Goal: Information Seeking & Learning: Check status

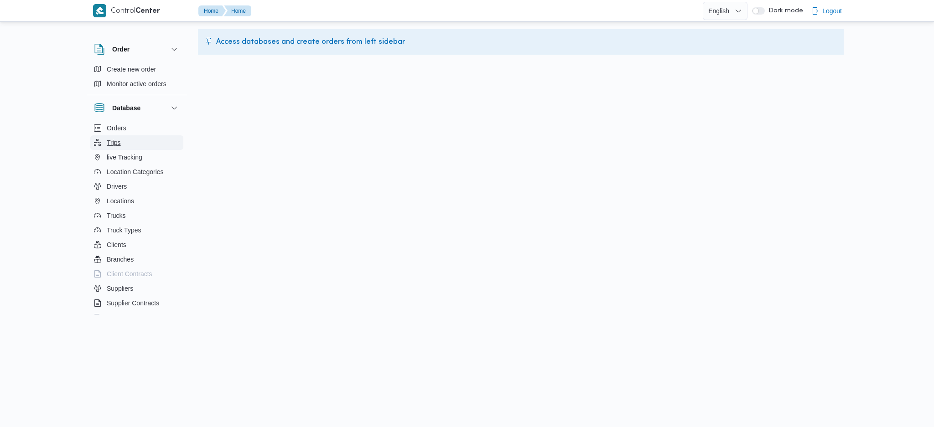
click at [124, 142] on button "Trips" at bounding box center [136, 142] width 93 height 15
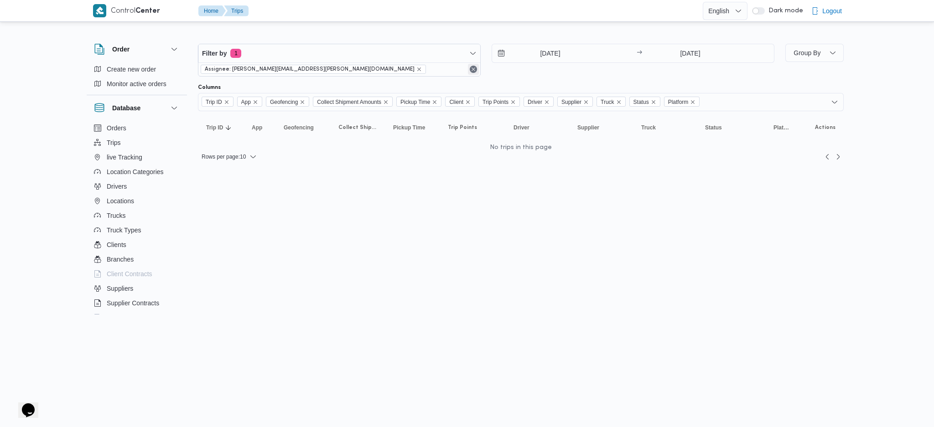
click at [472, 68] on button "Remove" at bounding box center [473, 69] width 11 height 11
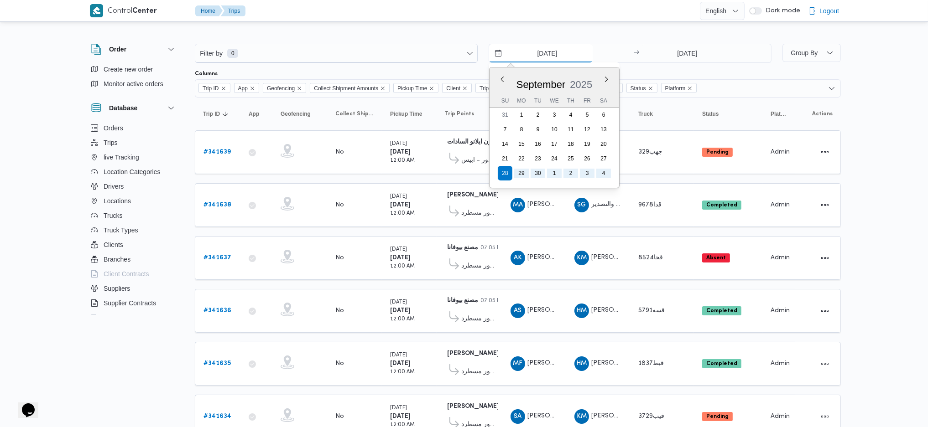
click at [567, 62] on input "[DATE]" at bounding box center [541, 53] width 104 height 18
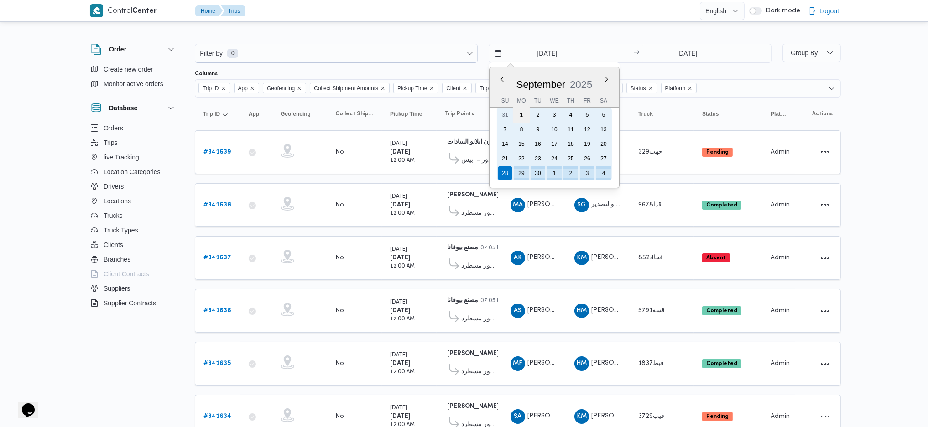
click at [520, 113] on div "1" at bounding box center [521, 114] width 17 height 17
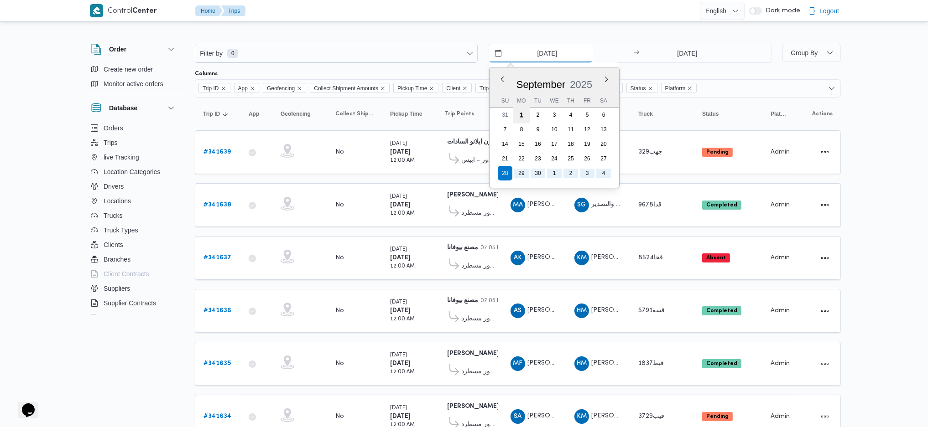
type input "[DATE]"
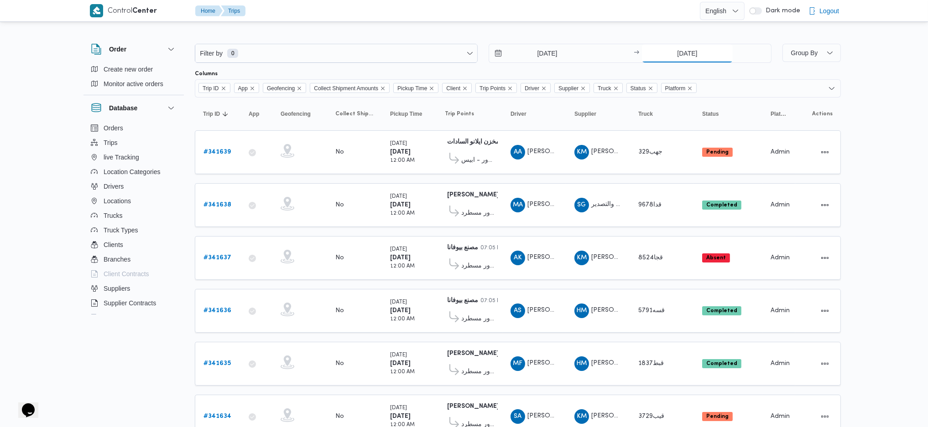
click at [679, 53] on input "[DATE]" at bounding box center [687, 53] width 91 height 18
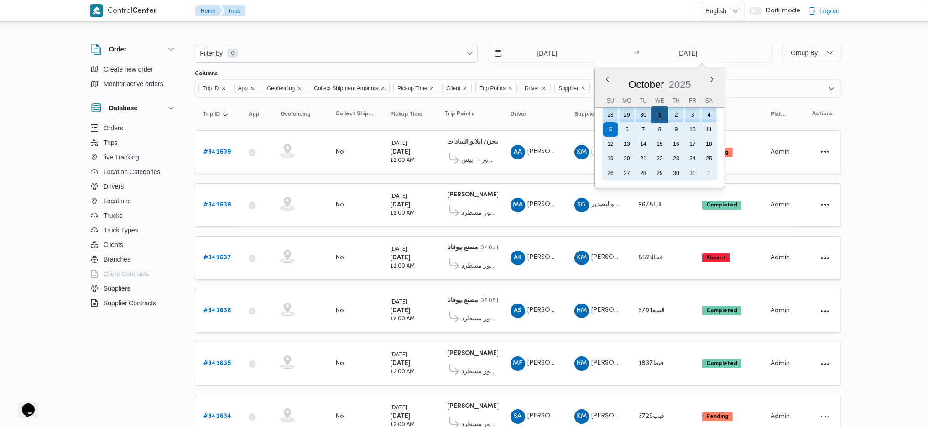
click at [655, 116] on div "1" at bounding box center [659, 114] width 17 height 17
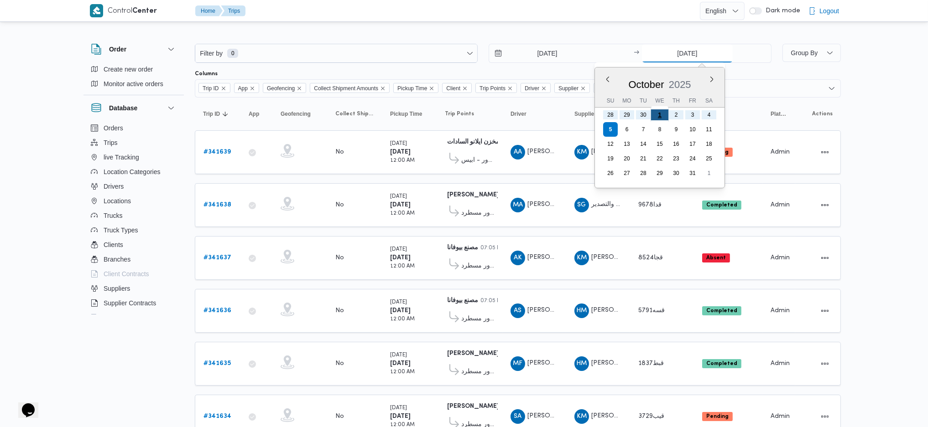
type input "[DATE]"
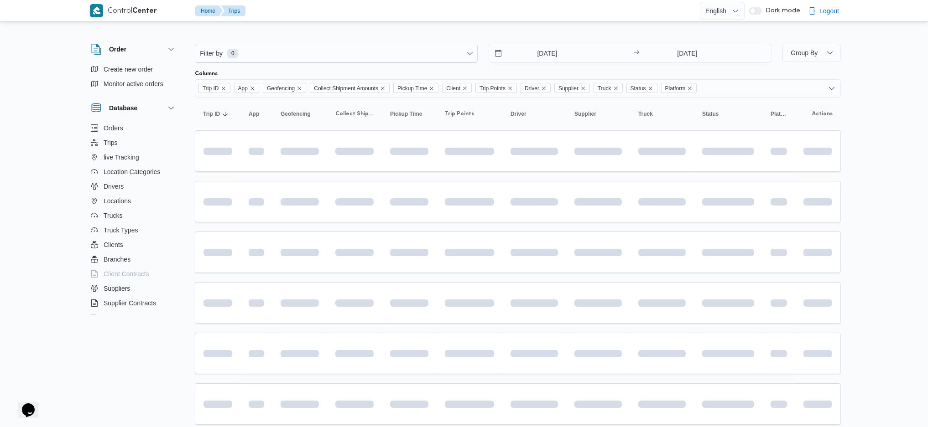
click at [622, 74] on div "Columns" at bounding box center [518, 73] width 646 height 7
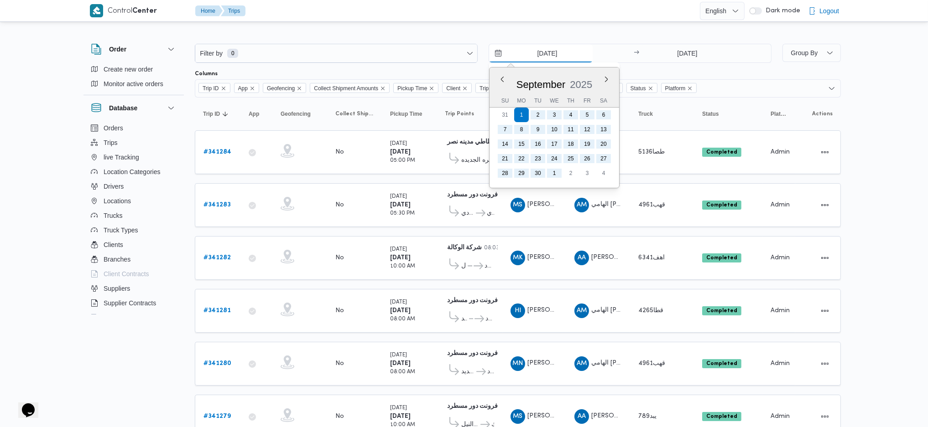
click at [553, 48] on input "[DATE]" at bounding box center [541, 53] width 104 height 18
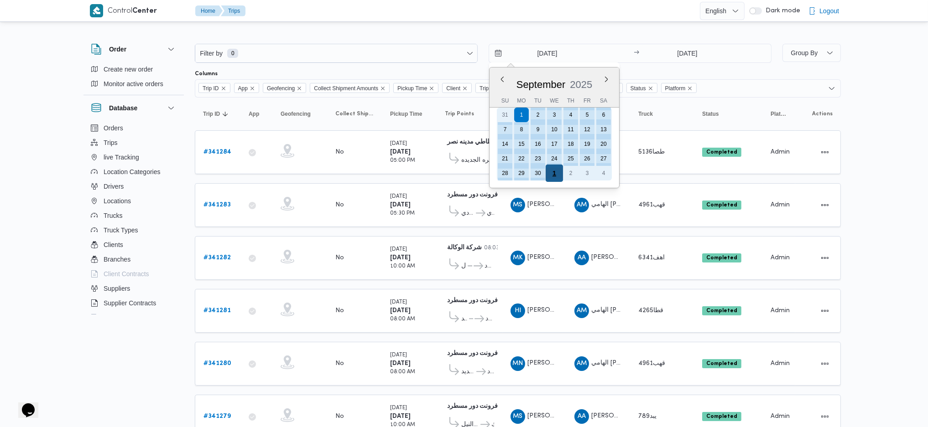
click at [553, 171] on div "1" at bounding box center [553, 173] width 17 height 17
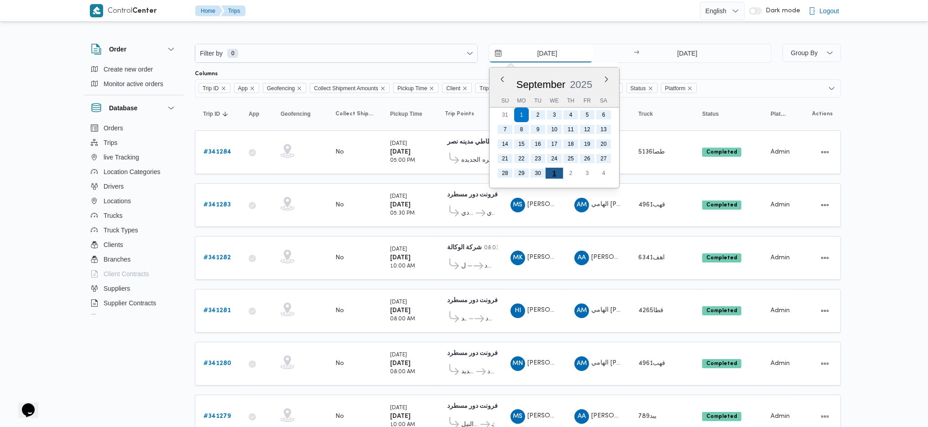
type input "[DATE]"
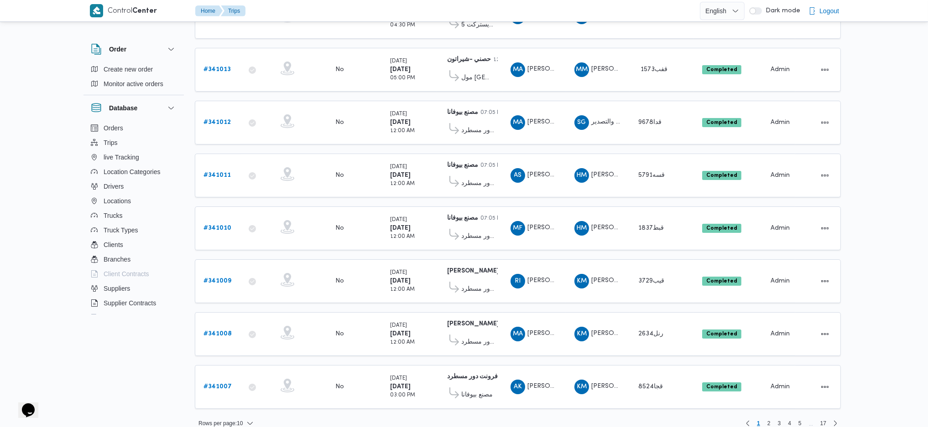
scroll to position [241, 0]
click at [241, 419] on span "Rows per page : 10" at bounding box center [220, 424] width 44 height 11
click at [243, 378] on button "10 rows" at bounding box center [232, 372] width 51 height 18
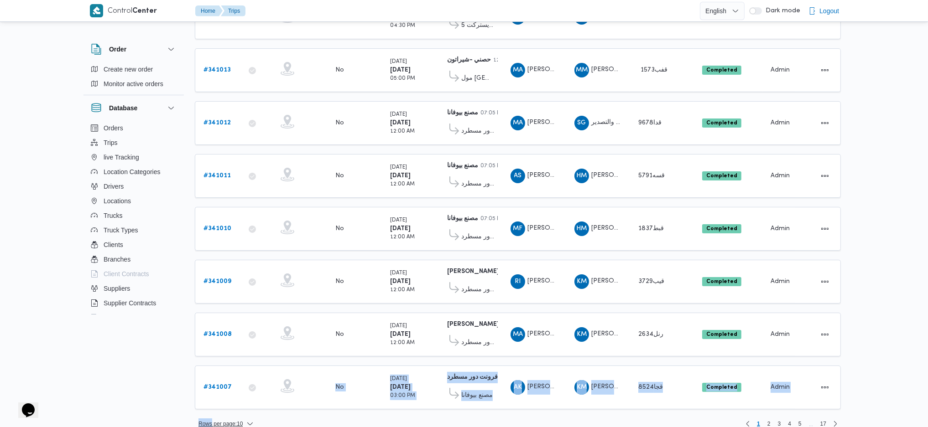
drag, startPoint x: 243, startPoint y: 378, endPoint x: 238, endPoint y: 410, distance: 33.1
click at [244, 402] on div "Filter by 0 [DATE] → [DATE] Group By Columns Trip ID App Geofencing Collect Shi…" at bounding box center [518, 108] width 646 height 641
drag, startPoint x: 237, startPoint y: 412, endPoint x: 233, endPoint y: 405, distance: 8.0
click at [236, 419] on span "Rows per page : 10" at bounding box center [220, 424] width 44 height 11
click at [231, 393] on span "20 rows" at bounding box center [237, 389] width 29 height 7
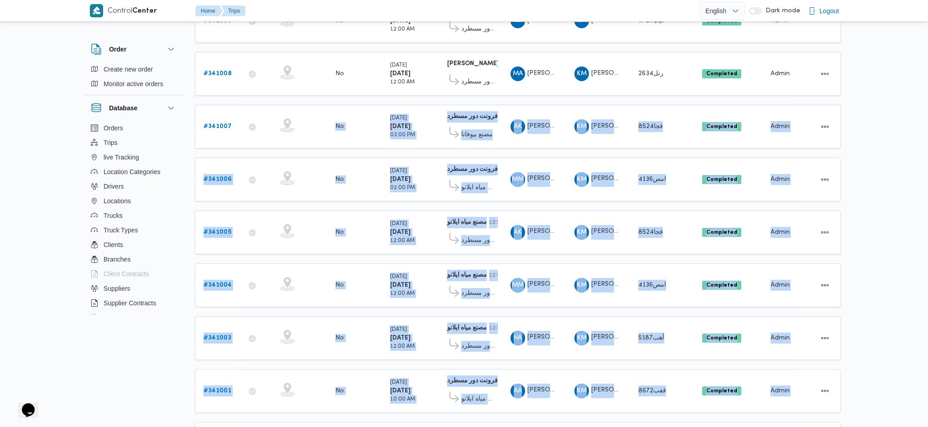
scroll to position [758, 0]
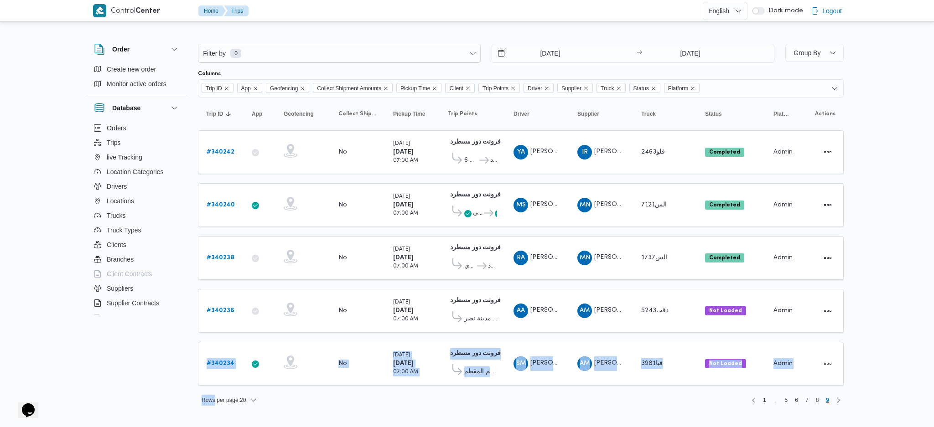
click at [900, 235] on div "Control Center Home Trips English عربي Dark mode Logout Order Create new order …" at bounding box center [467, 206] width 934 height 412
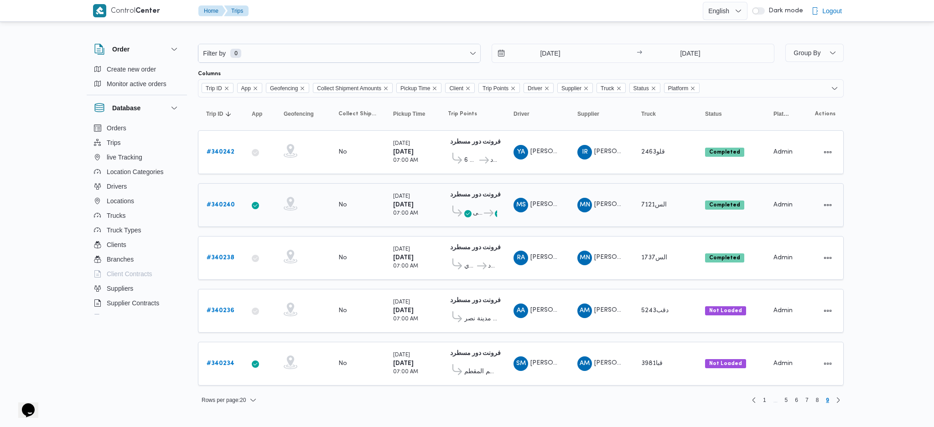
click at [738, 209] on div "Completed" at bounding box center [730, 205] width 59 height 16
